Goal: Transaction & Acquisition: Purchase product/service

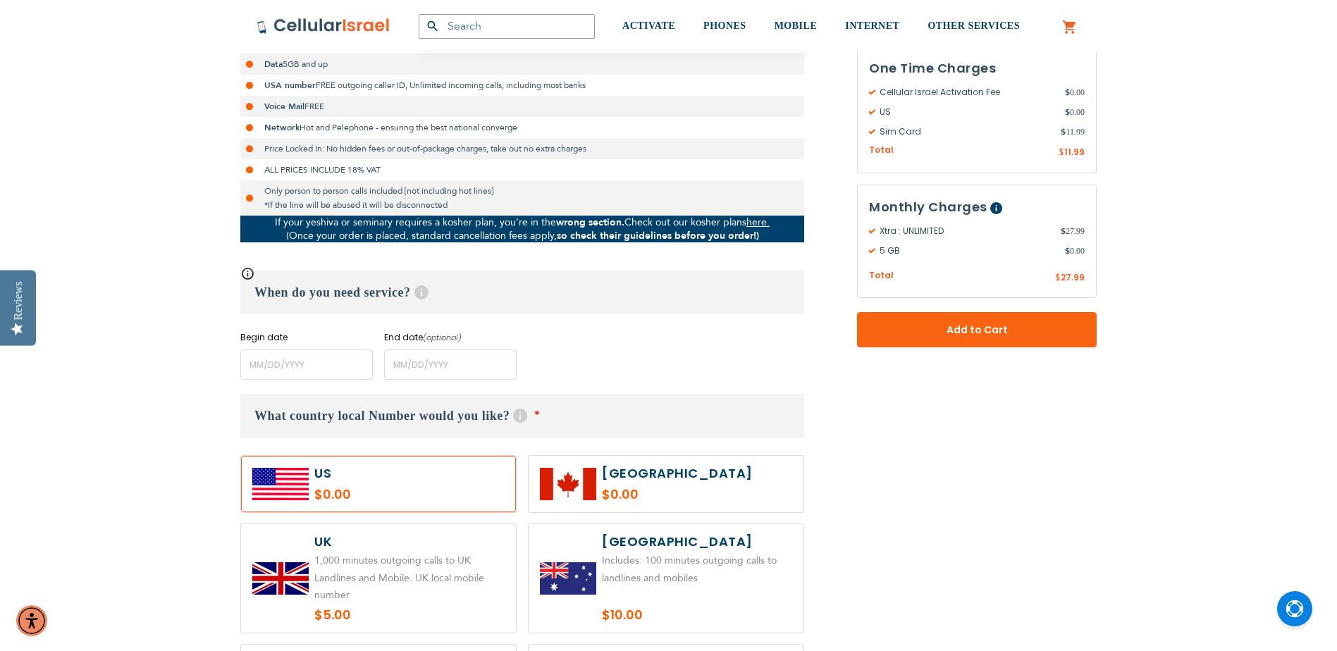
scroll to position [423, 0]
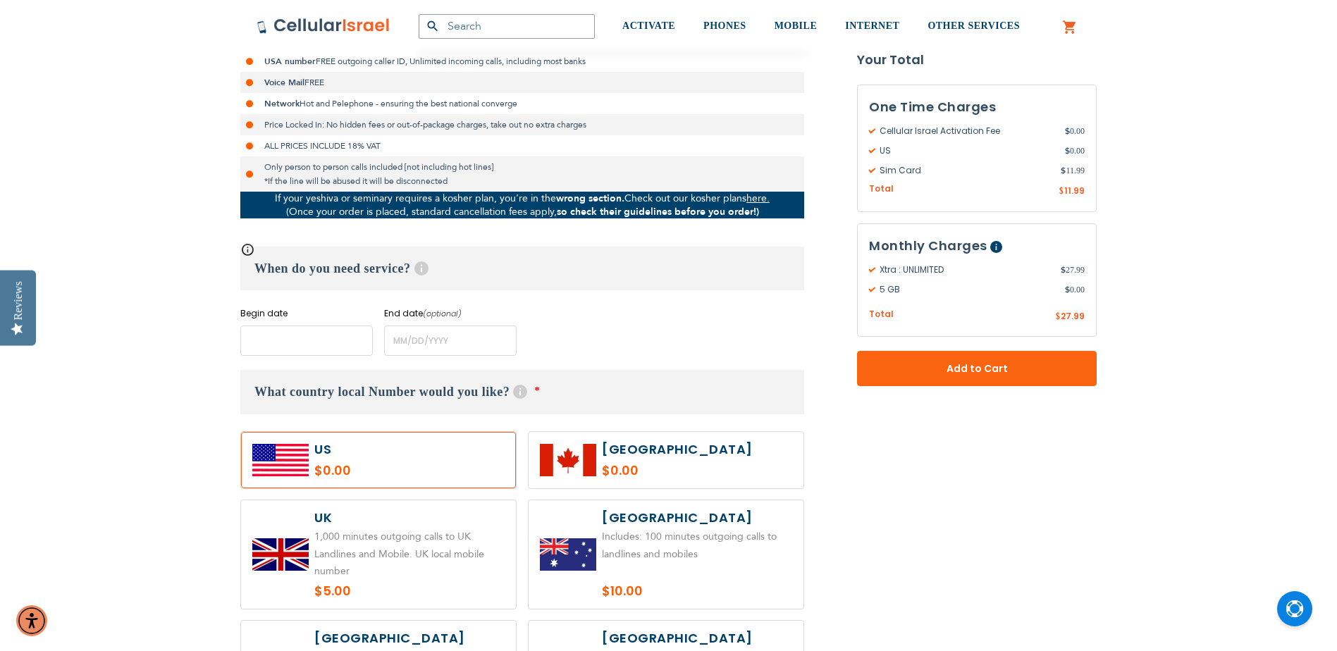
click at [280, 339] on input "name" at bounding box center [306, 341] width 132 height 30
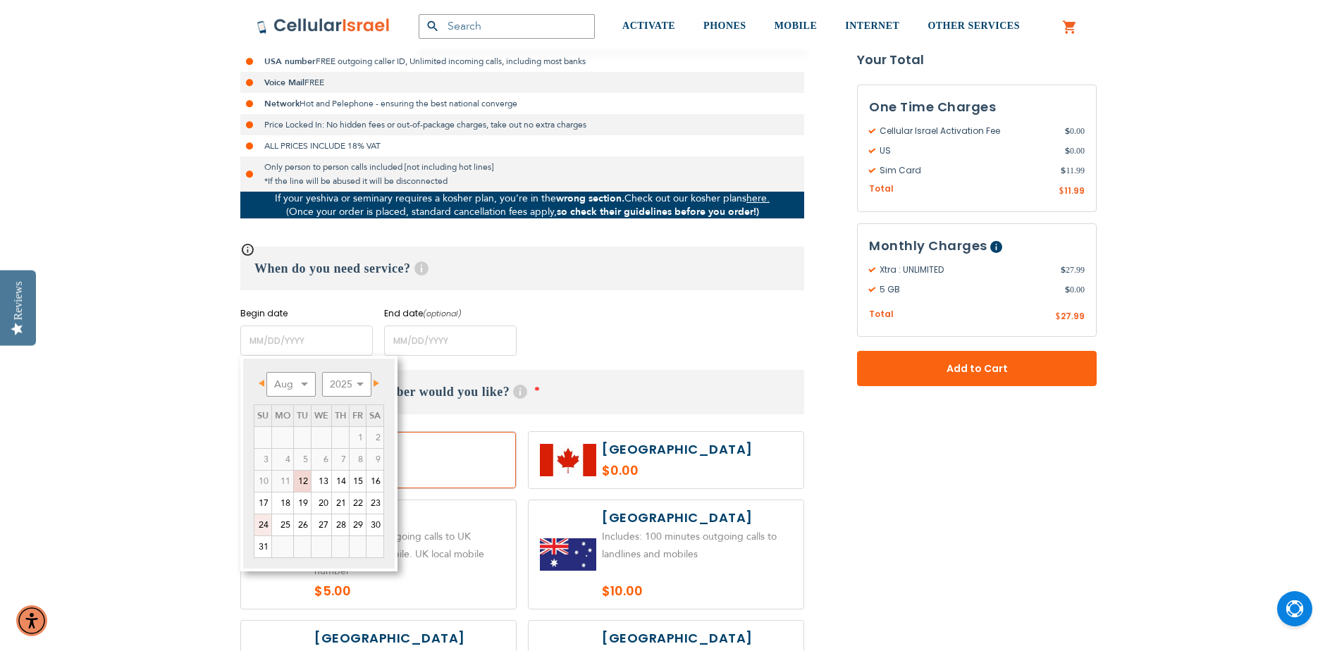
click at [257, 527] on link "24" at bounding box center [262, 524] width 17 height 21
type input "[DATE]"
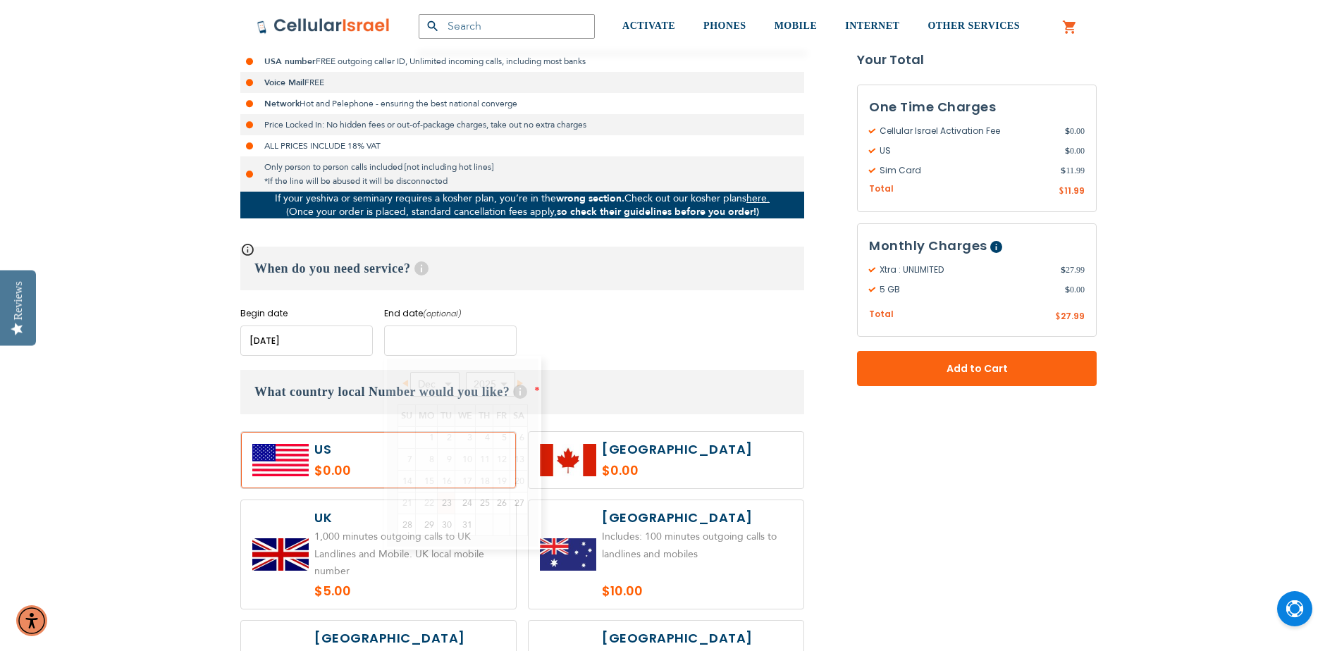
click at [412, 338] on input "name" at bounding box center [450, 341] width 132 height 30
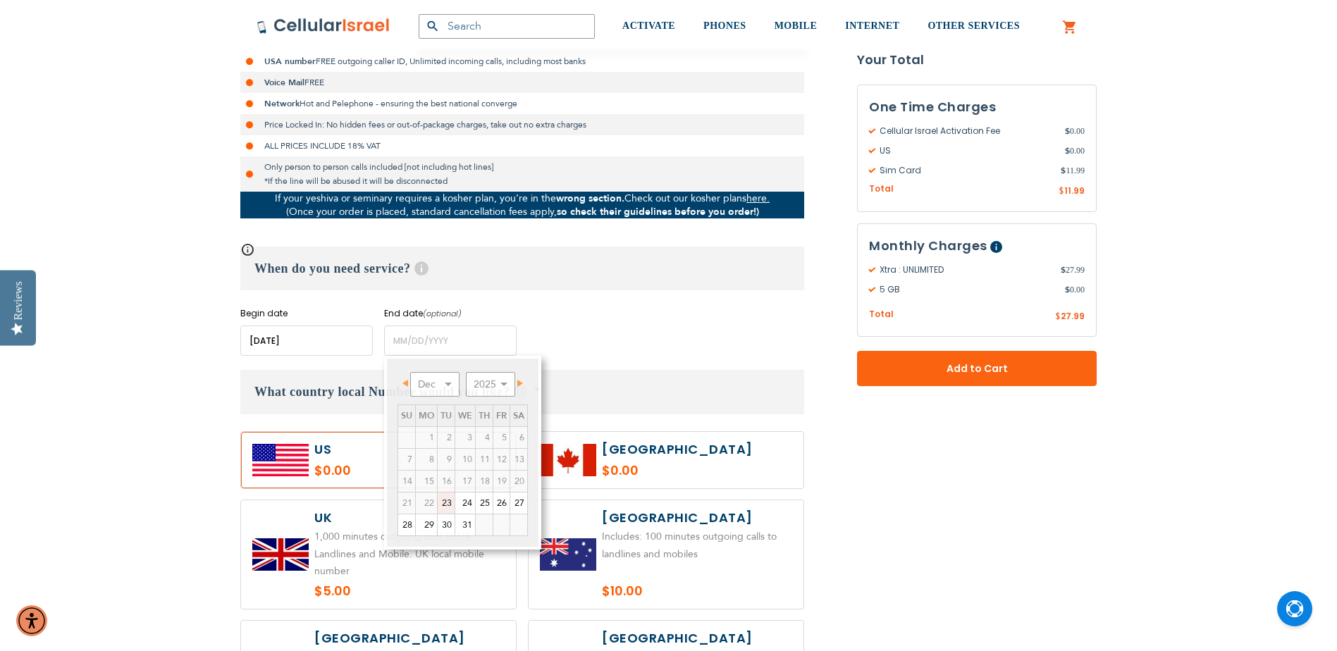
click at [631, 299] on div "When do you need service? Help Long term plans are minimum 4 months. For rental…" at bounding box center [522, 301] width 564 height 109
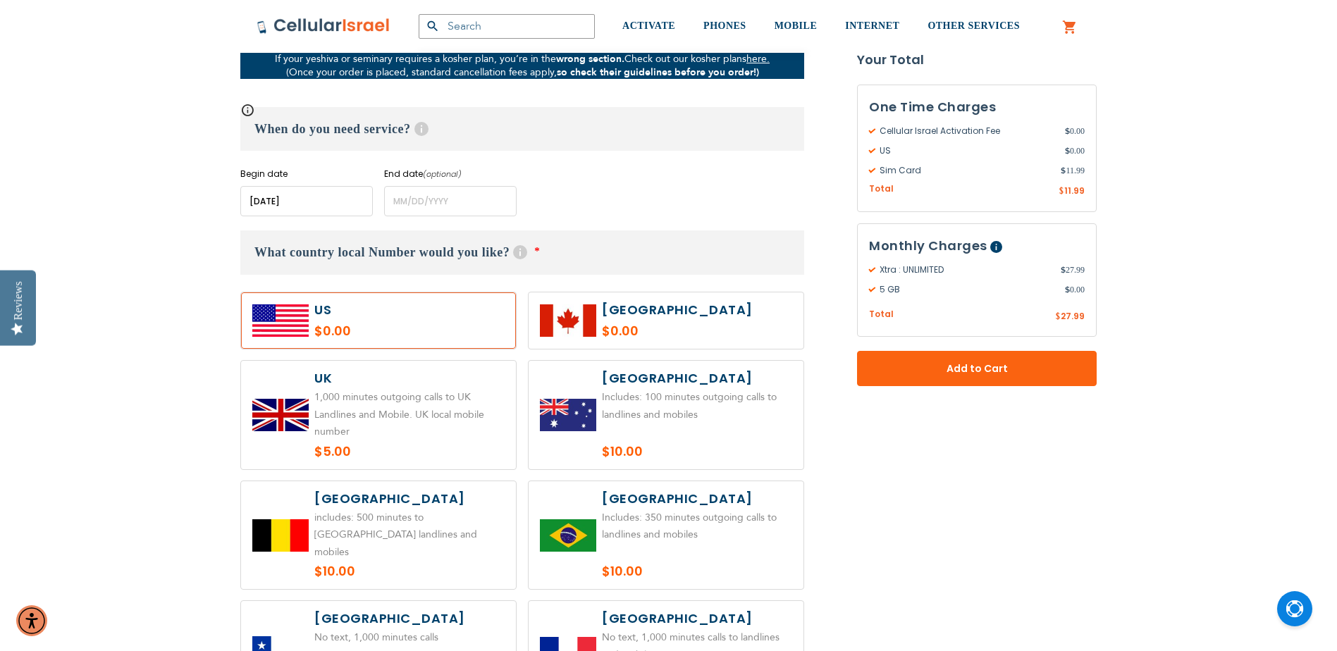
scroll to position [564, 0]
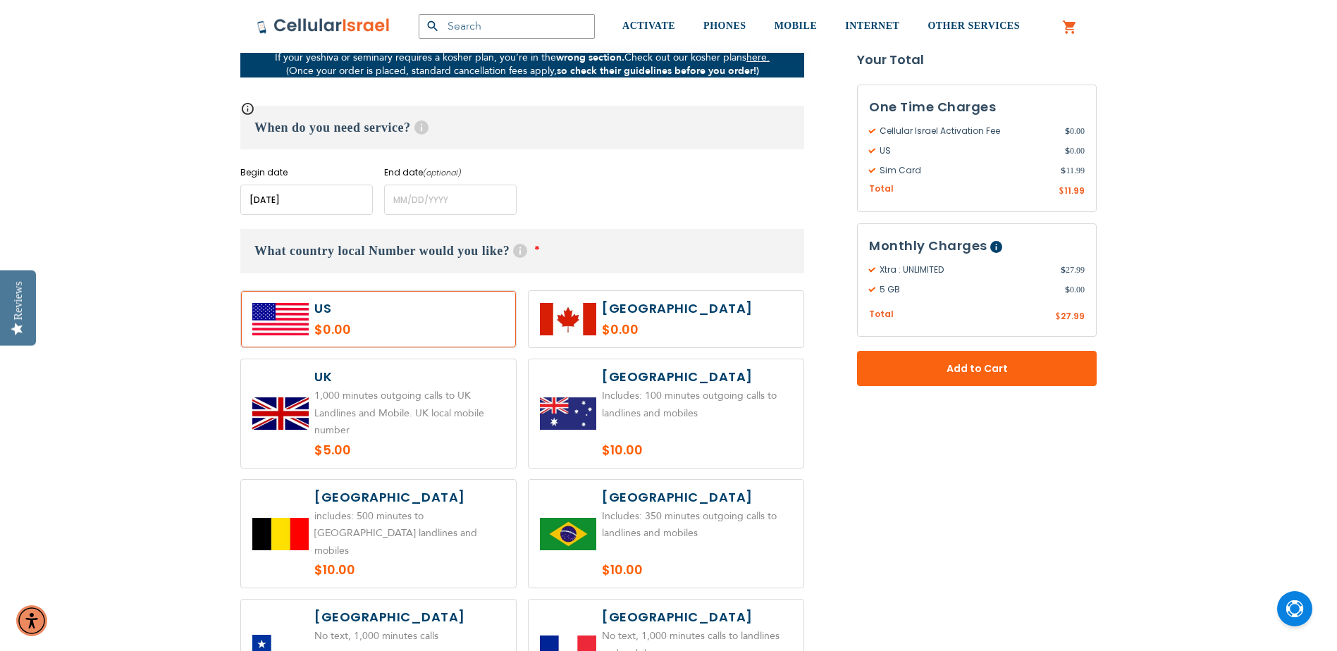
click at [376, 316] on label at bounding box center [378, 319] width 275 height 56
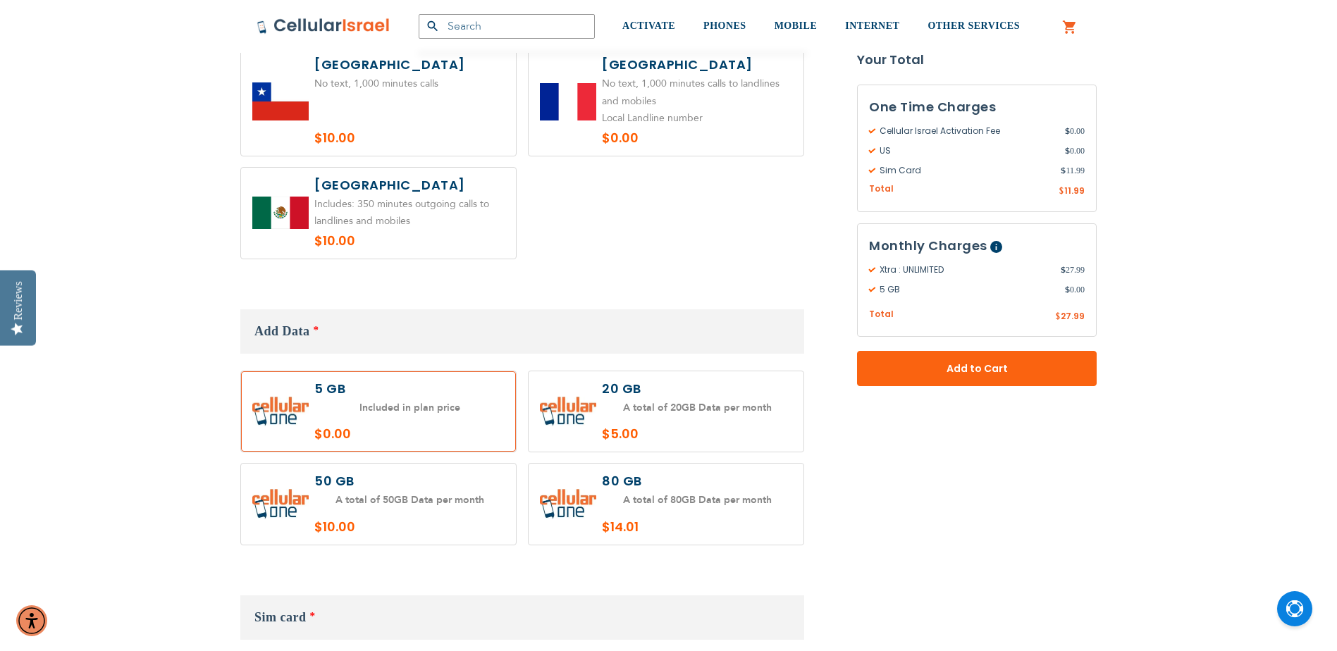
scroll to position [1198, 0]
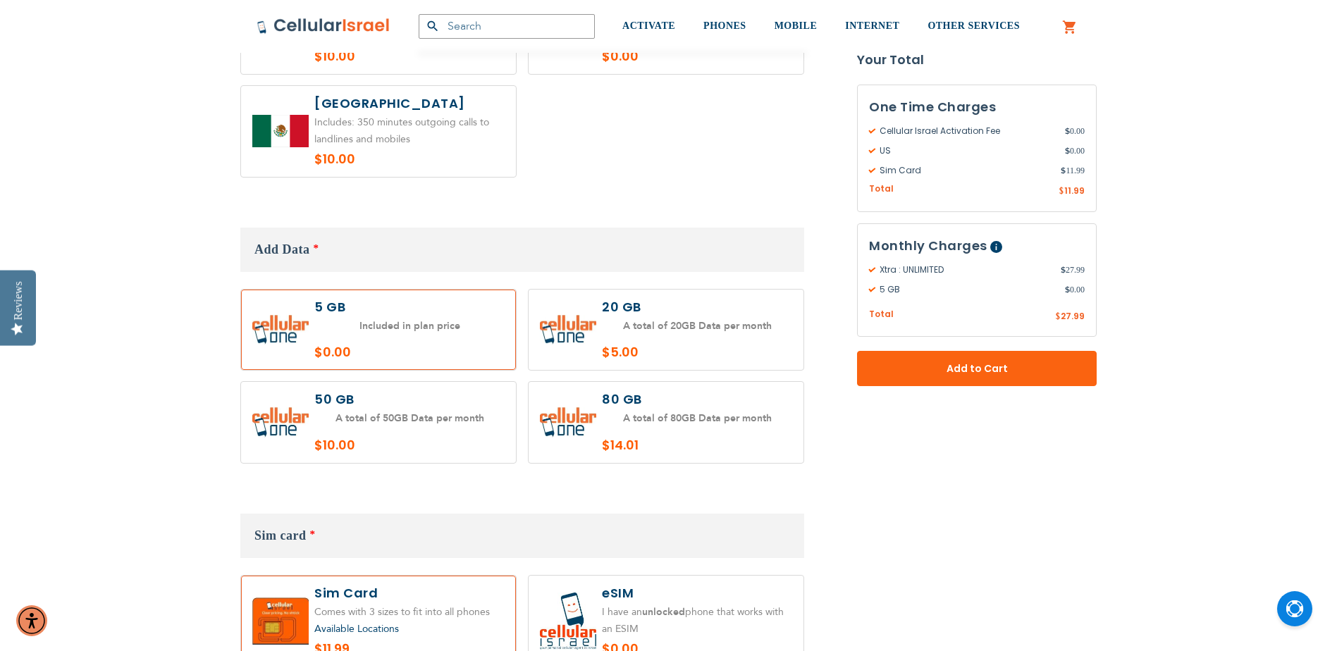
click at [383, 338] on label at bounding box center [378, 330] width 275 height 81
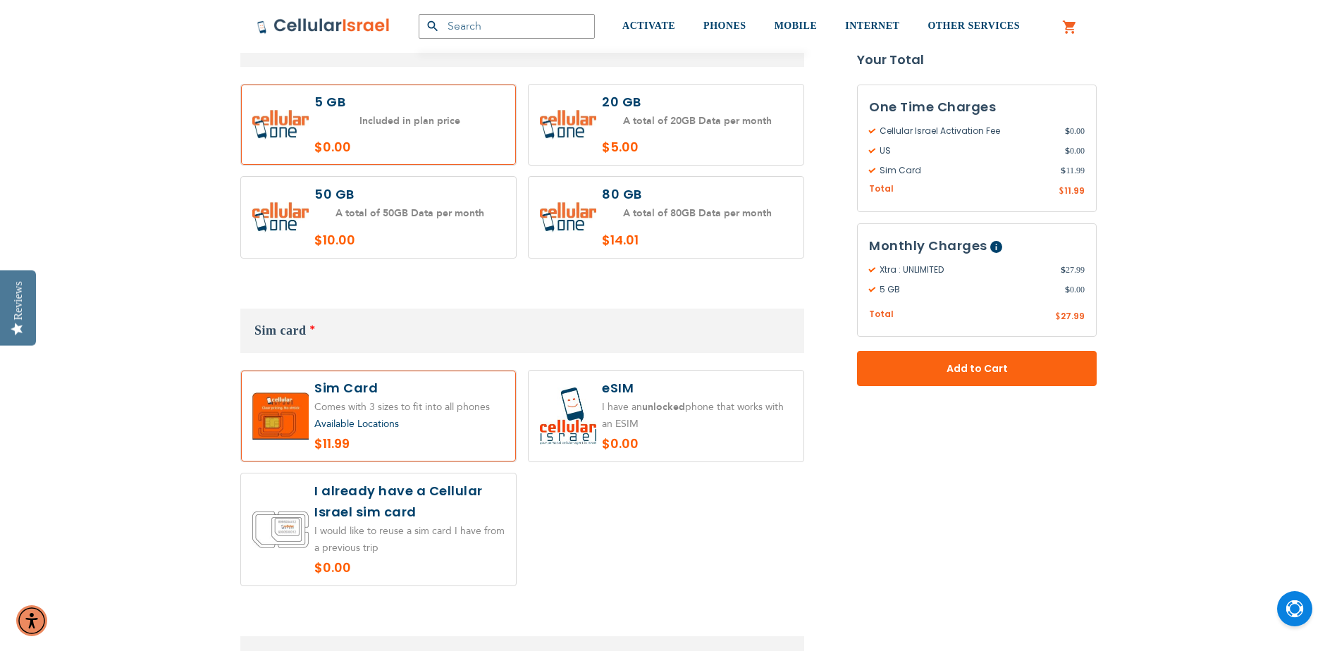
scroll to position [1480, 0]
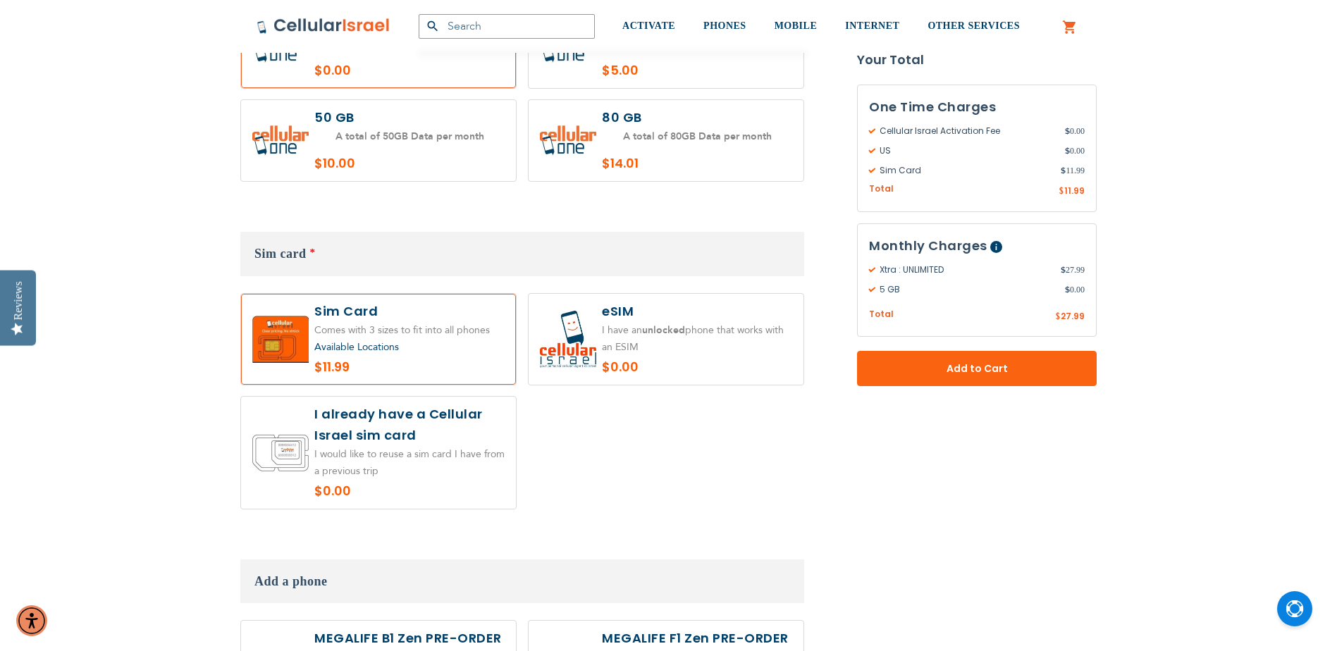
click at [341, 340] on span "Available Locations" at bounding box center [356, 346] width 85 height 13
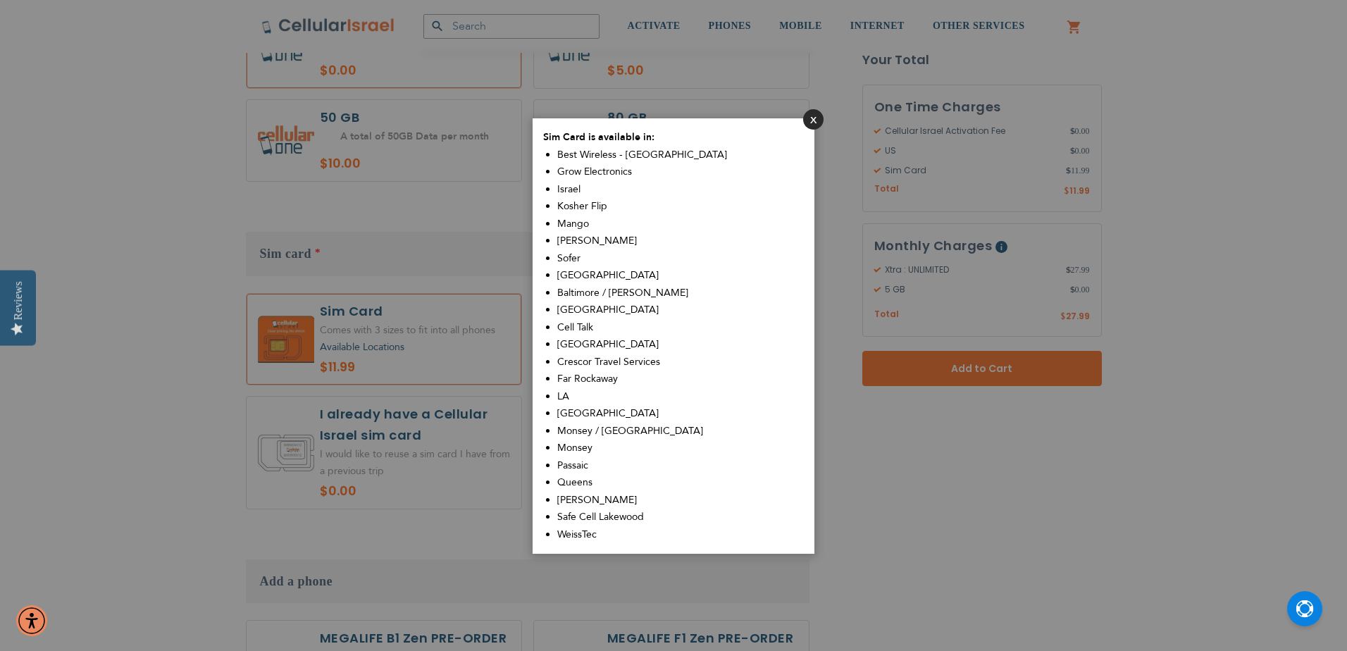
click at [813, 122] on button "Close" at bounding box center [813, 119] width 20 height 20
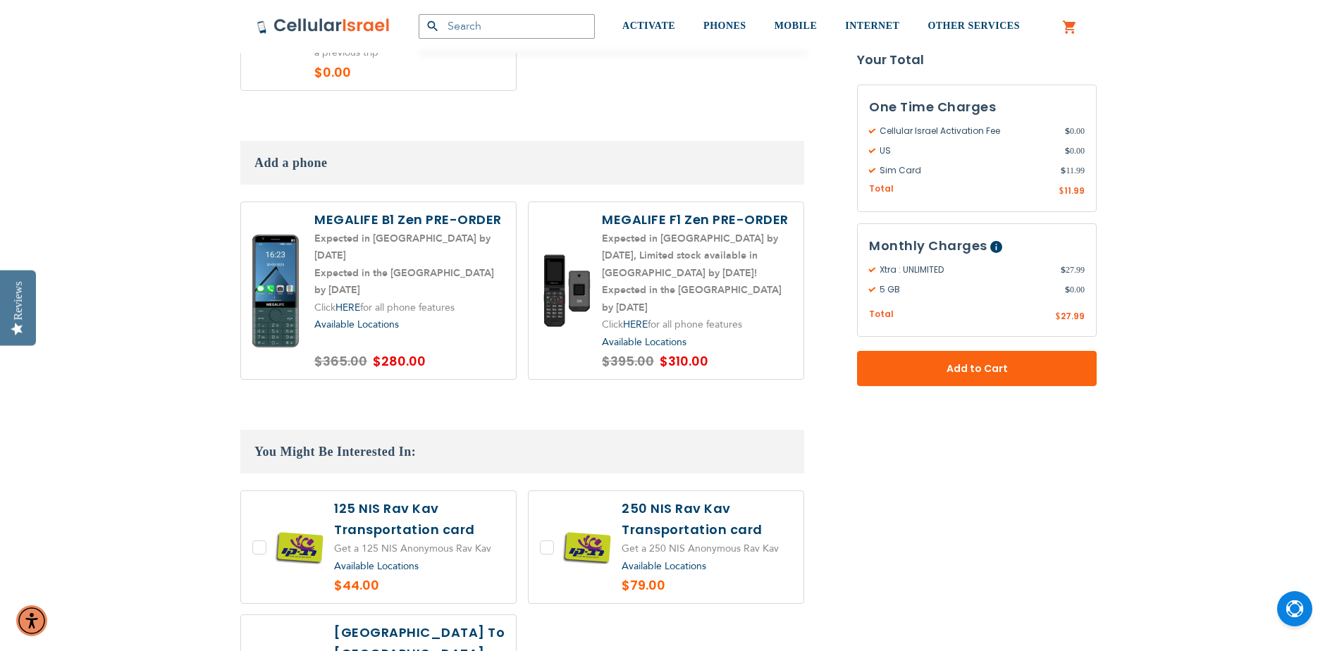
scroll to position [1903, 0]
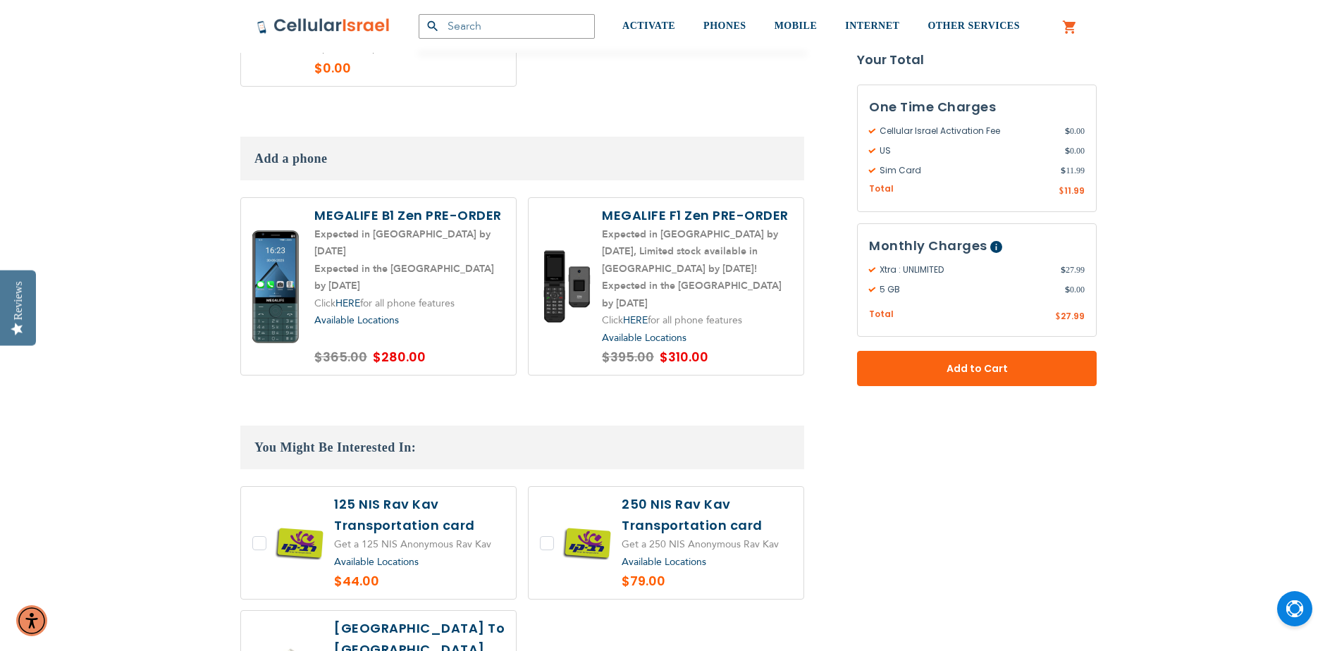
click at [456, 276] on label at bounding box center [378, 287] width 275 height 178
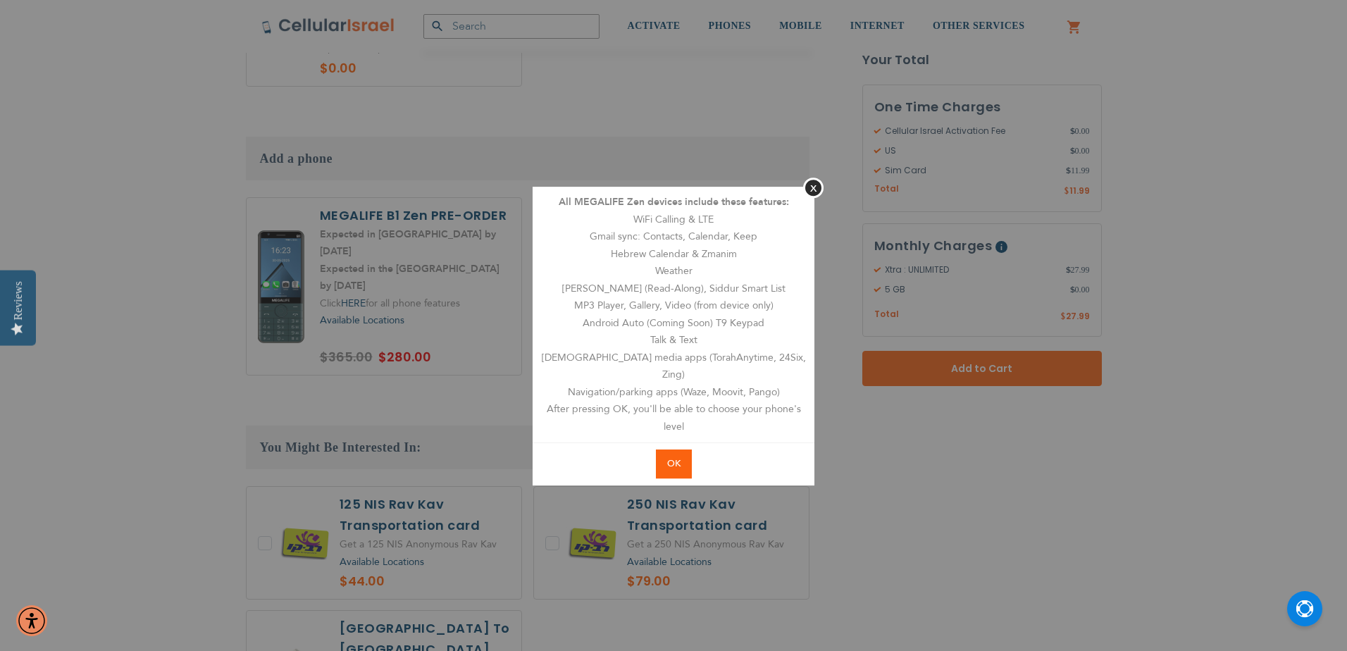
click at [684, 450] on button "OK" at bounding box center [674, 464] width 36 height 29
radio input "true"
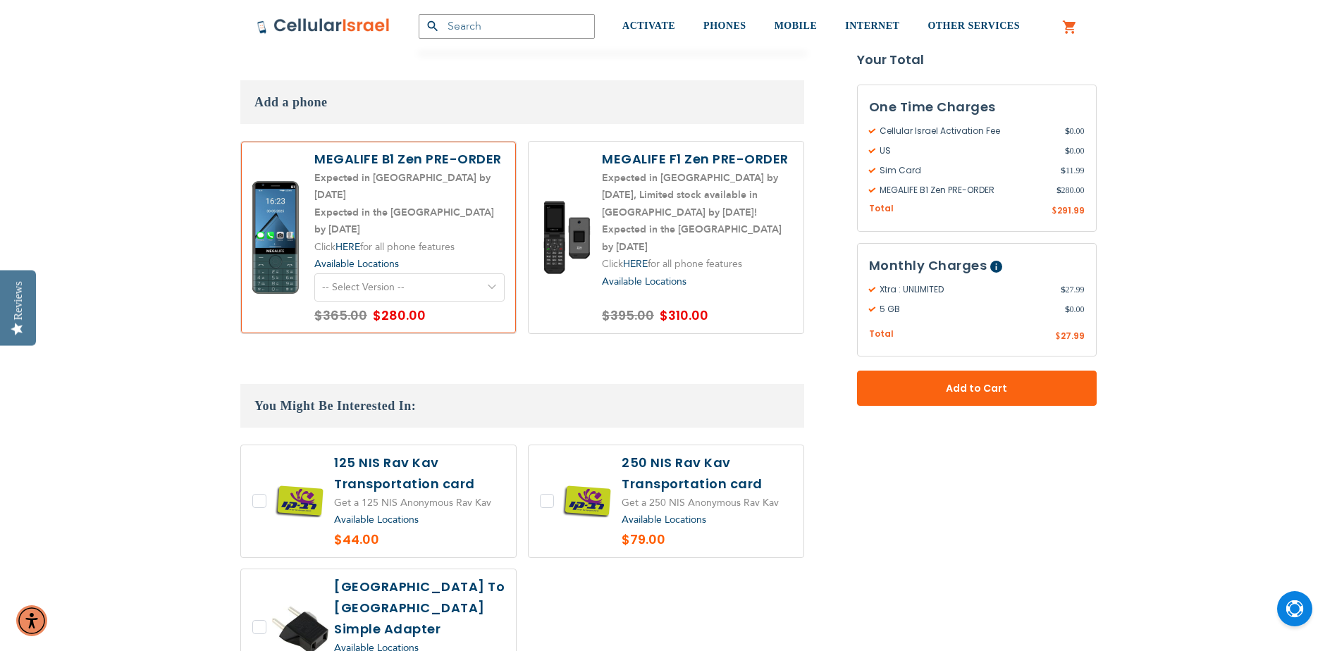
scroll to position [2044, 0]
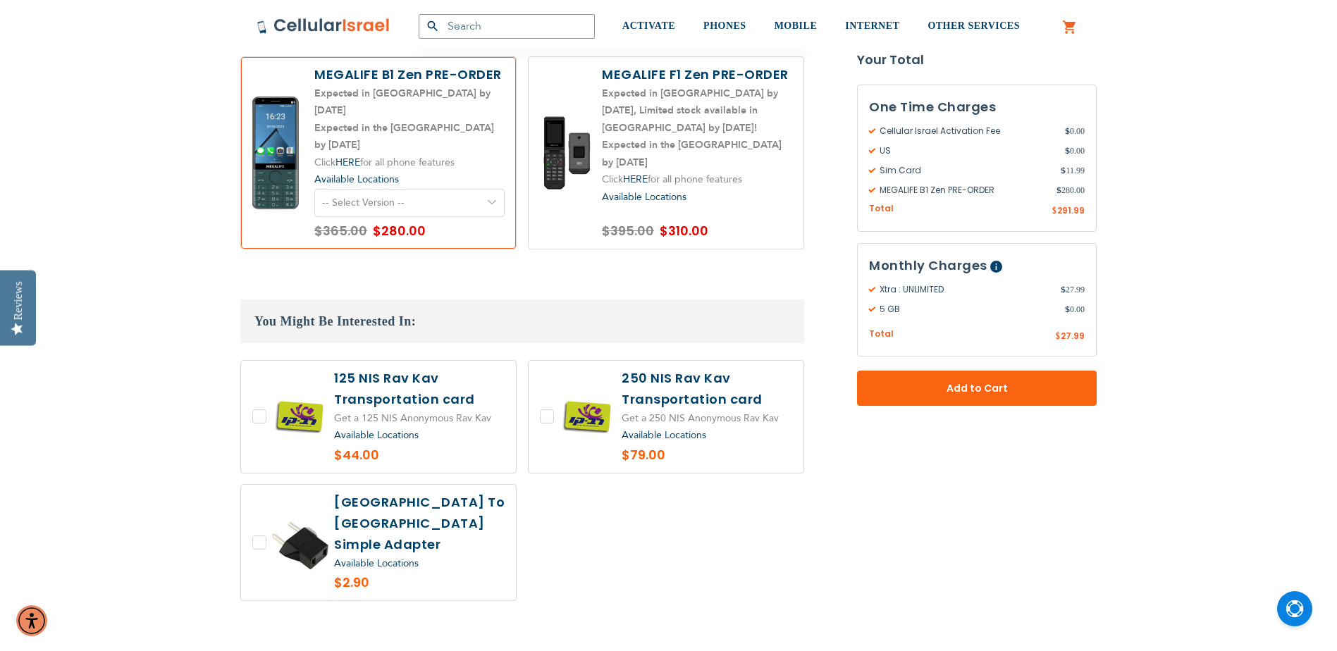
click at [442, 189] on select "-- Select Version -- Level 1. Filtered Email only Level 2. Email + Banking Leve…" at bounding box center [409, 203] width 190 height 28
select select "5644"
click at [314, 189] on select "-- Select Version -- Level 1. Filtered Email only Level 2. Email + Banking Leve…" at bounding box center [409, 203] width 190 height 28
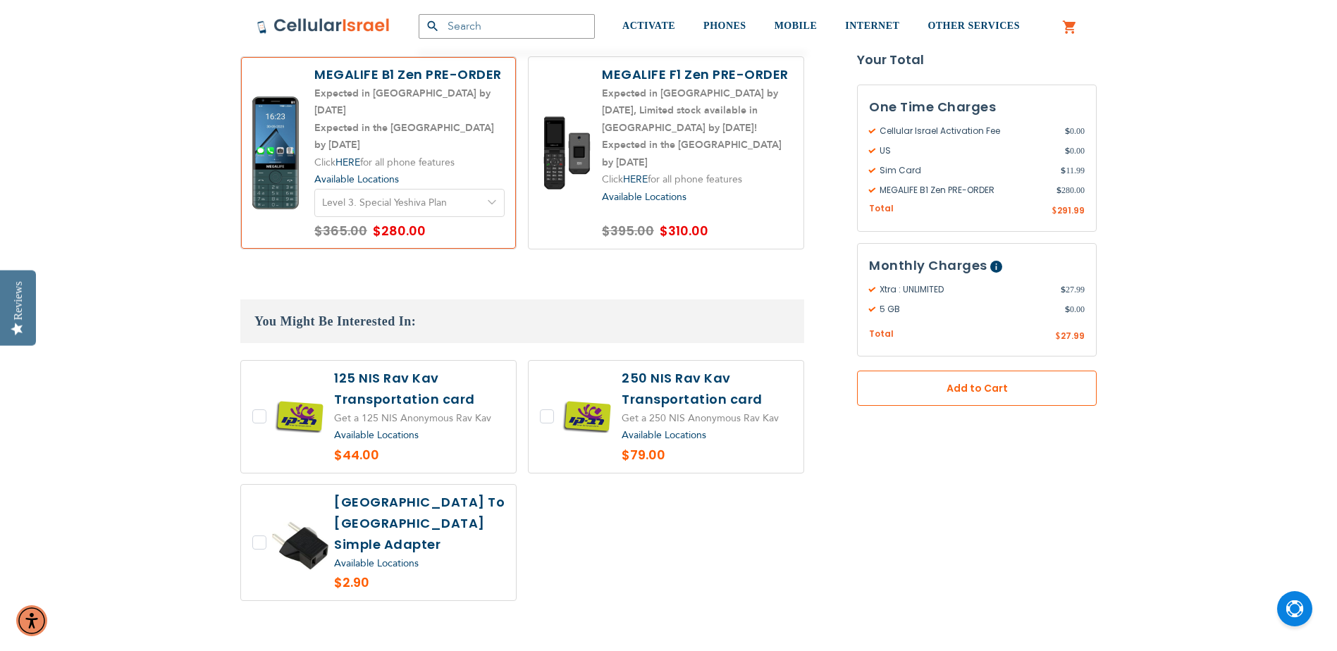
click at [922, 379] on button "Add to Cart" at bounding box center [977, 388] width 240 height 35
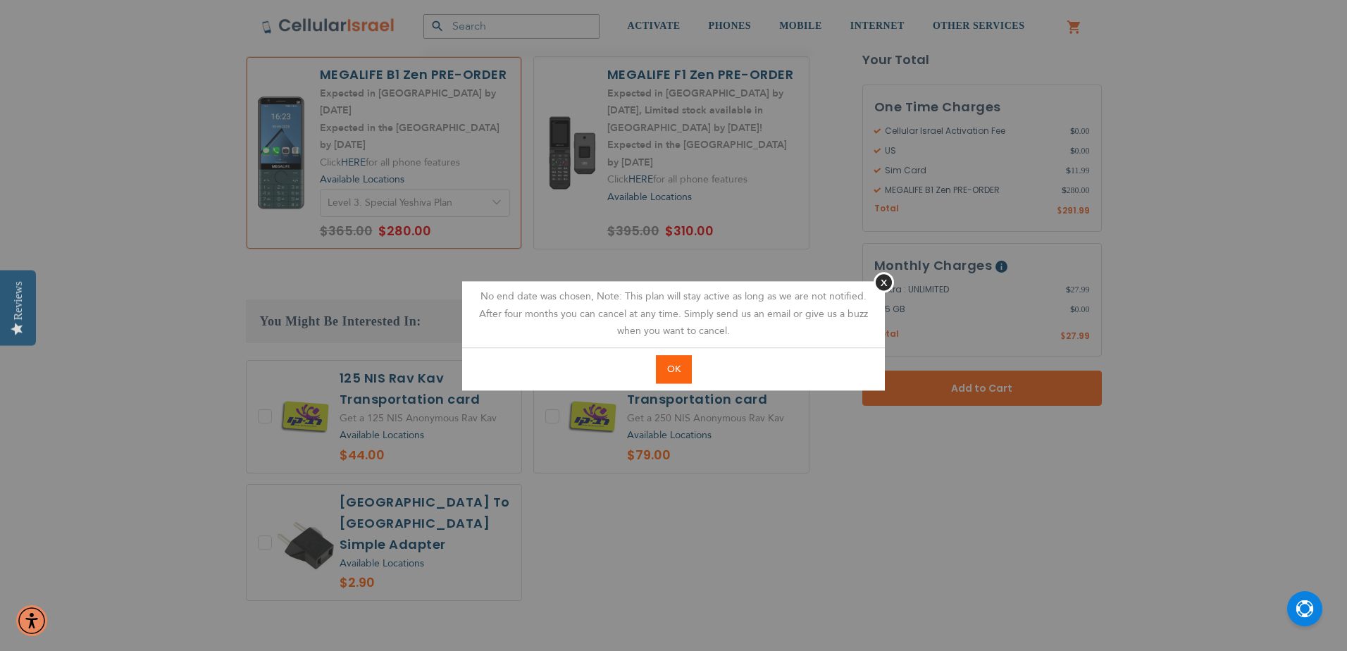
click at [672, 371] on span "OK" at bounding box center [673, 369] width 13 height 13
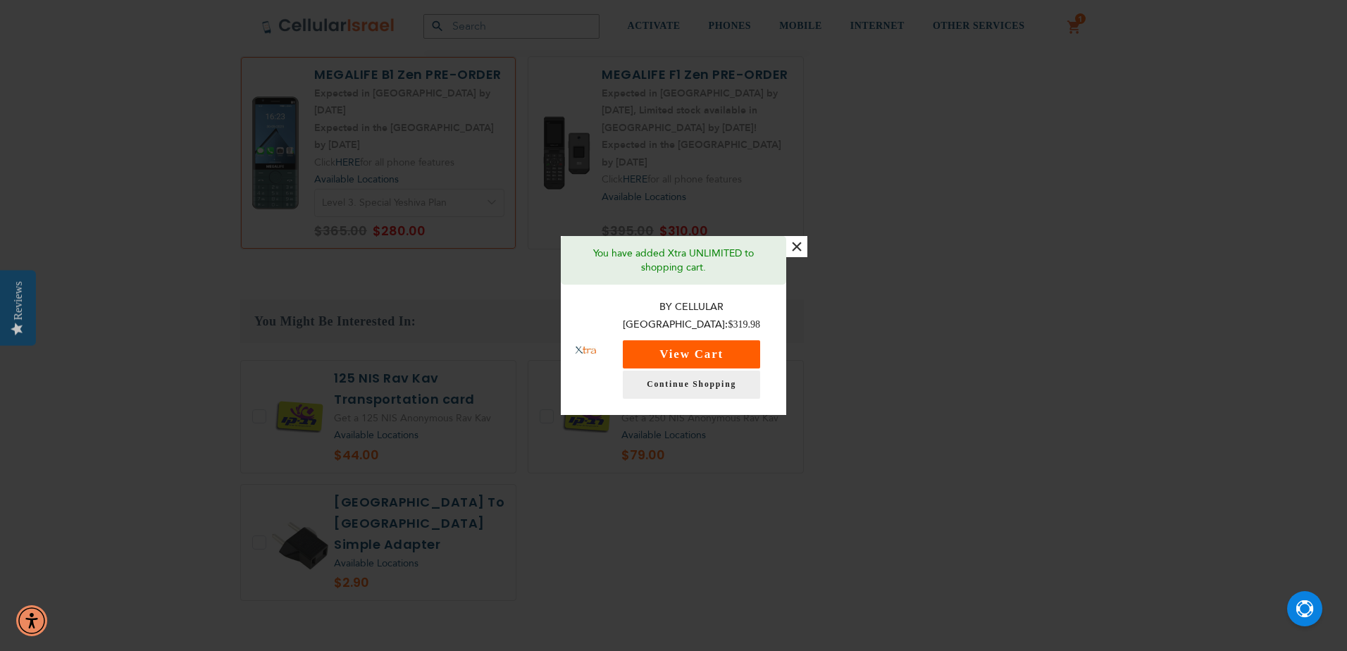
click at [734, 357] on button "View Cart" at bounding box center [691, 354] width 137 height 28
